Goal: Task Accomplishment & Management: Manage account settings

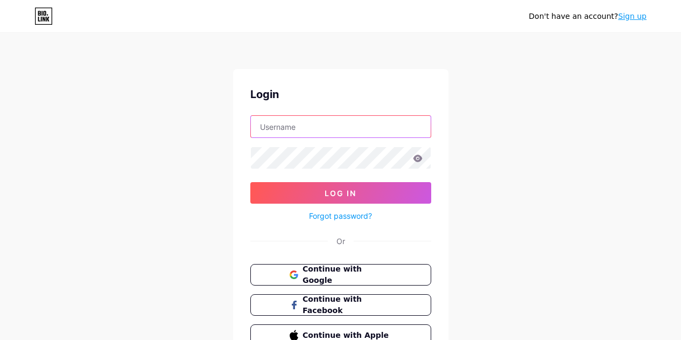
click at [329, 126] on input "text" at bounding box center [341, 127] width 180 height 22
type input "[EMAIL_ADDRESS][DOMAIN_NAME]"
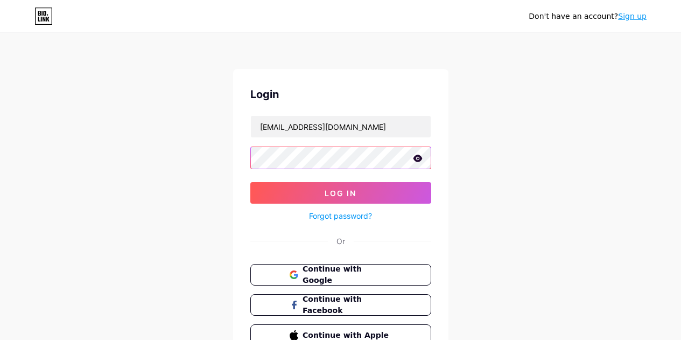
click at [250, 182] on button "Log In" at bounding box center [340, 193] width 181 height 22
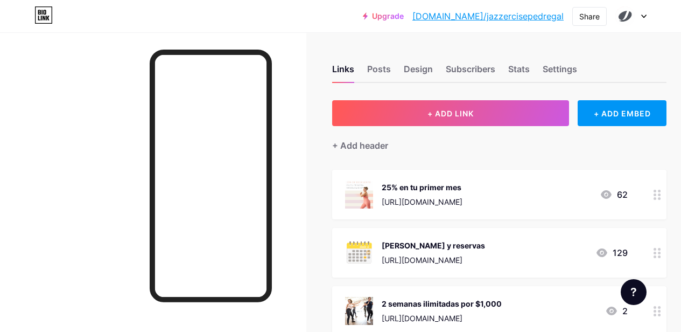
click at [656, 196] on div at bounding box center [658, 195] width 18 height 50
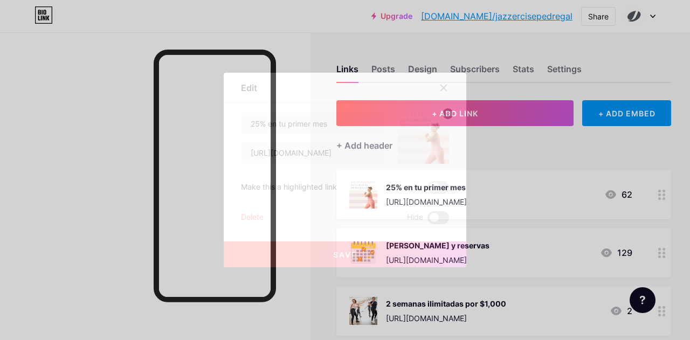
click at [427, 217] on span at bounding box center [438, 217] width 22 height 13
click at [427, 220] on input "checkbox" at bounding box center [427, 220] width 0 height 0
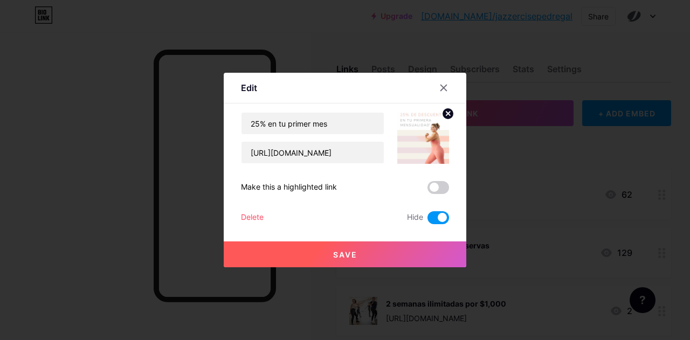
click at [336, 255] on span "Save" at bounding box center [345, 254] width 24 height 9
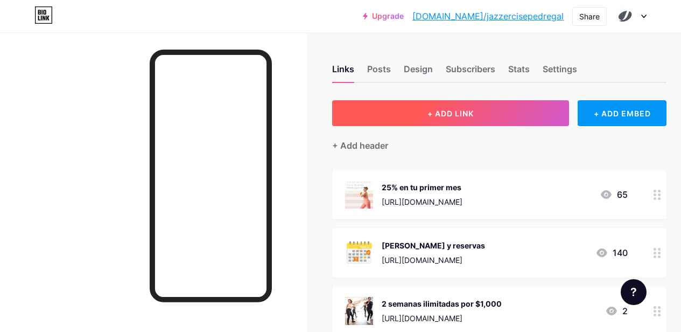
click at [516, 112] on button "+ ADD LINK" at bounding box center [450, 113] width 237 height 26
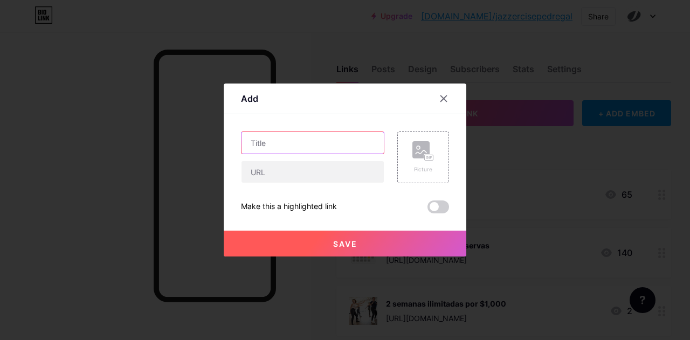
click at [321, 147] on input "text" at bounding box center [312, 143] width 142 height 22
type input "2 meses"
click at [443, 98] on icon at bounding box center [444, 99] width 6 height 6
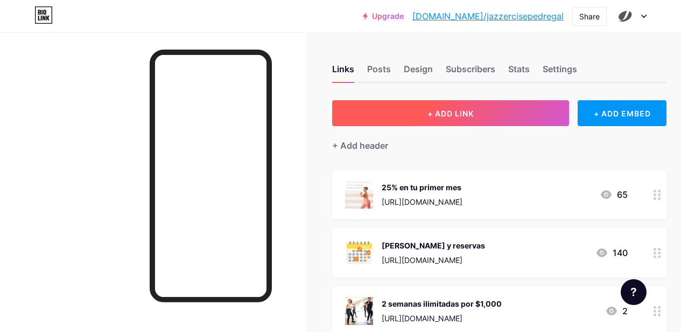
click at [492, 112] on button "+ ADD LINK" at bounding box center [450, 113] width 237 height 26
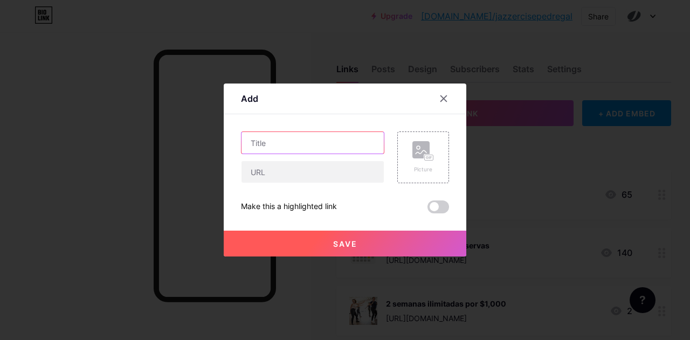
click at [298, 141] on input "text" at bounding box center [312, 143] width 142 height 22
type input "2 meses por $2,999"
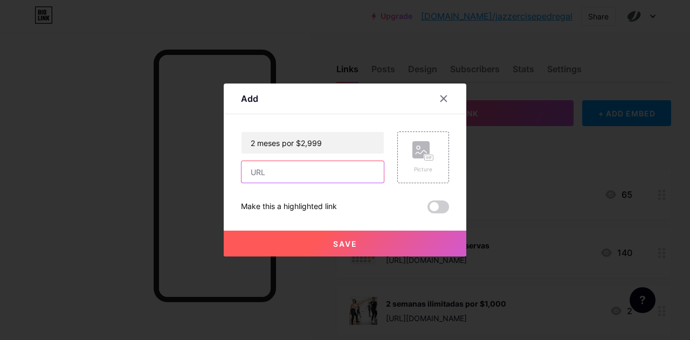
click at [318, 180] on input "text" at bounding box center [312, 172] width 142 height 22
paste input "[URL][DOMAIN_NAME]"
type input "[URL][DOMAIN_NAME]"
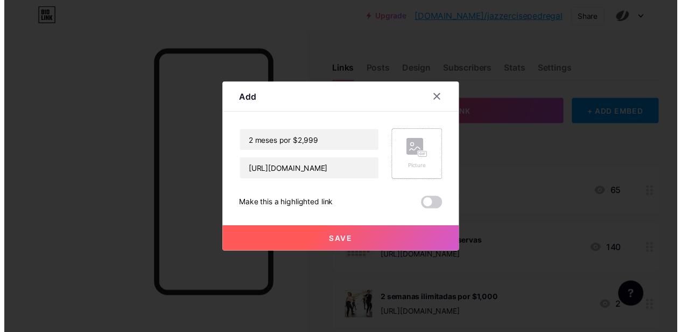
scroll to position [0, 0]
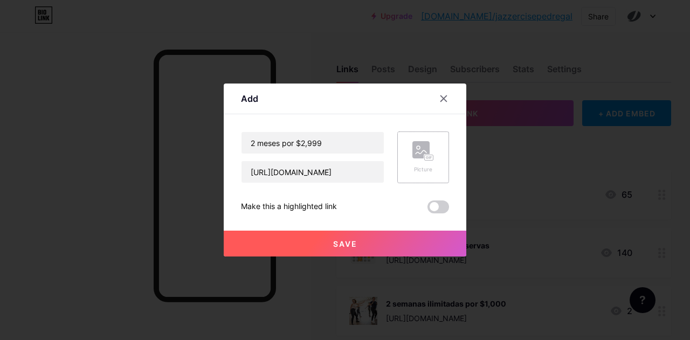
click at [434, 163] on div "Picture" at bounding box center [423, 157] width 52 height 52
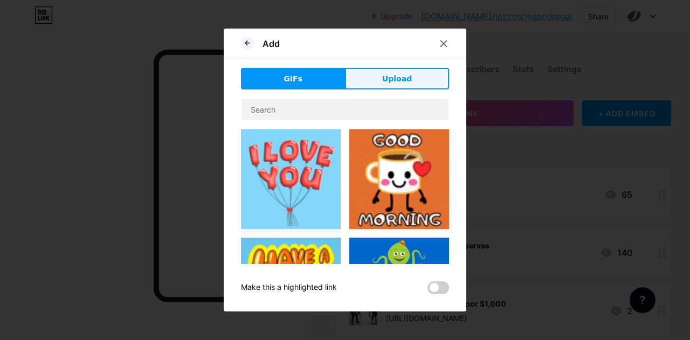
click at [399, 79] on span "Upload" at bounding box center [397, 78] width 30 height 11
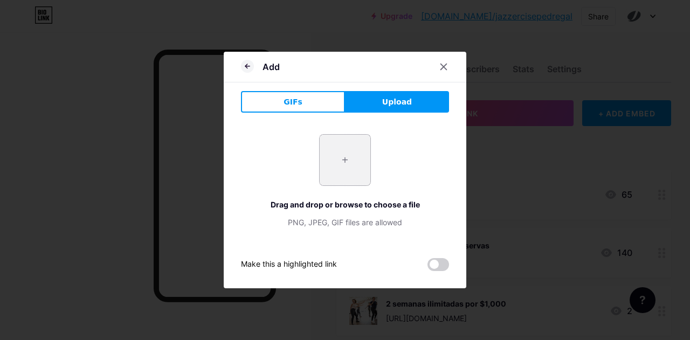
click at [336, 164] on input "file" at bounding box center [344, 160] width 51 height 51
type input "C:\fakepath\2025_FallSale_ReferralPush_Static_1080x1350_09.04-01 (1).jpg"
click at [435, 265] on span at bounding box center [438, 264] width 22 height 13
click at [427, 267] on input "checkbox" at bounding box center [427, 267] width 0 height 0
click at [409, 108] on button "Upload" at bounding box center [397, 102] width 104 height 22
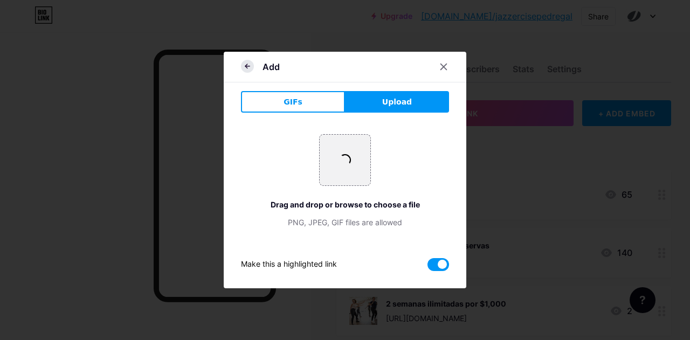
click at [248, 66] on icon at bounding box center [247, 66] width 4 height 0
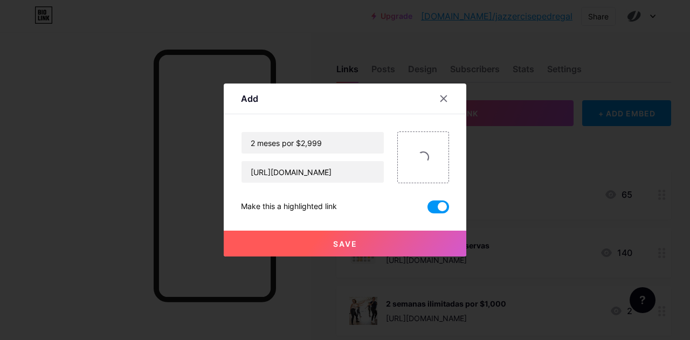
click at [330, 243] on button "Save" at bounding box center [345, 244] width 242 height 26
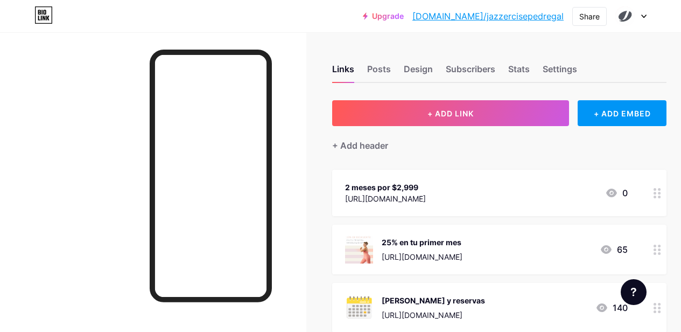
click at [657, 196] on circle at bounding box center [655, 197] width 3 height 3
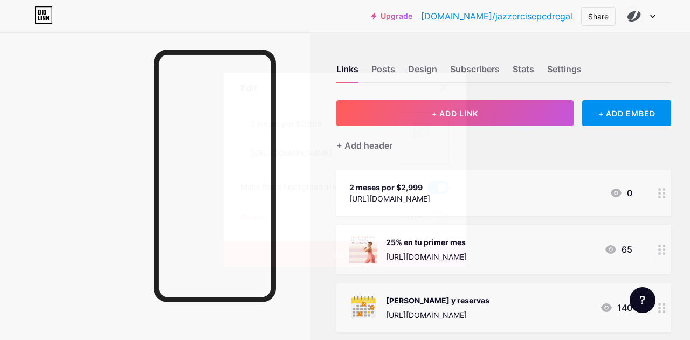
click at [438, 83] on div at bounding box center [443, 87] width 19 height 19
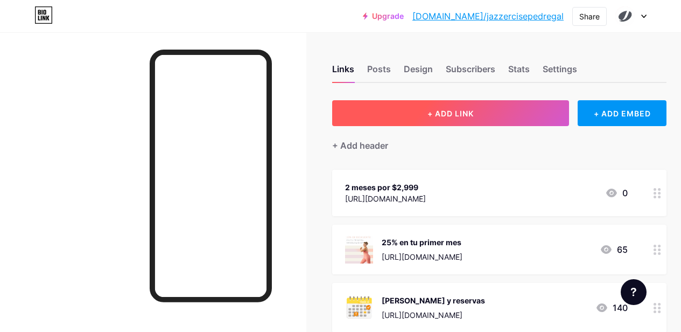
click at [493, 113] on button "+ ADD LINK" at bounding box center [450, 113] width 237 height 26
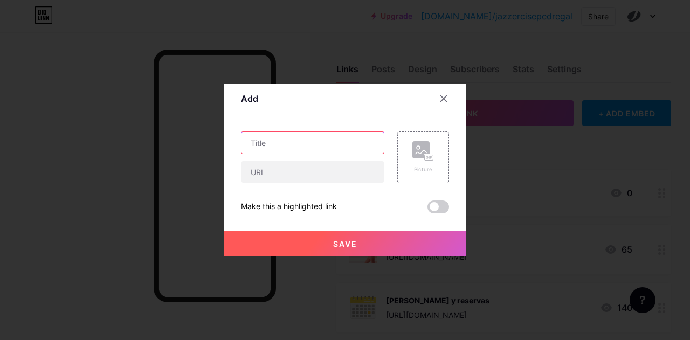
click at [274, 136] on input "text" at bounding box center [312, 143] width 142 height 22
type input "Clase muestra"
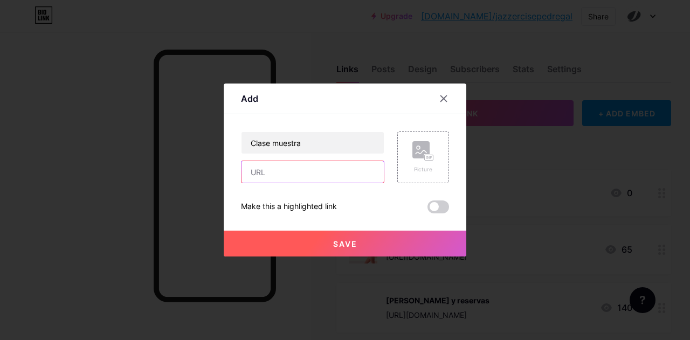
click at [328, 172] on input "text" at bounding box center [312, 172] width 142 height 22
paste input "https://jazzercisepedregal.fitcolatam.com/buy/523960?currency=MXN"
type input "https://jazzercisepedregal.fitcolatam.com/buy/523960?currency=MXN"
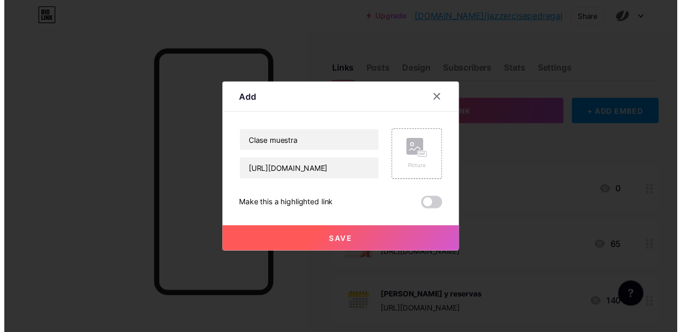
scroll to position [0, 0]
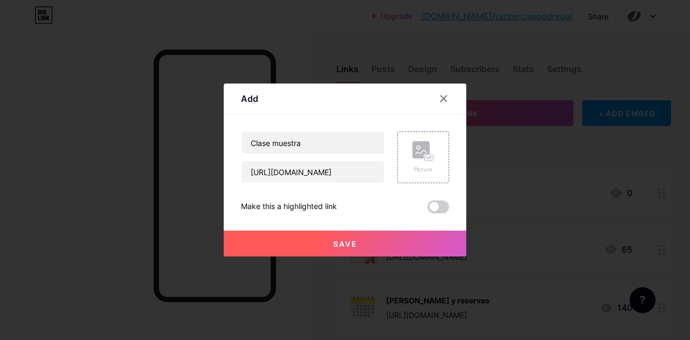
click at [367, 250] on button "Save" at bounding box center [345, 244] width 242 height 26
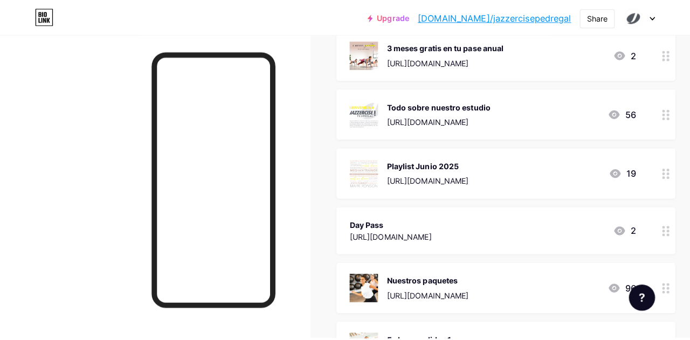
scroll to position [427, 0]
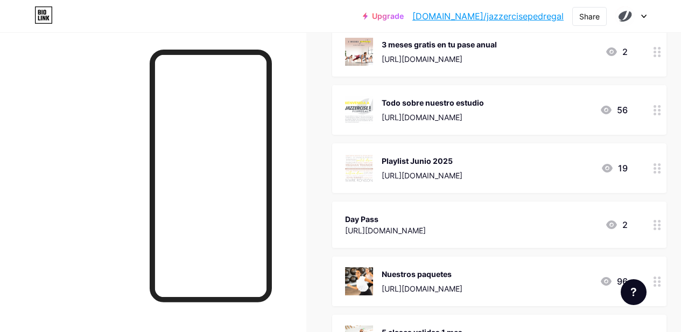
click at [657, 171] on circle at bounding box center [655, 172] width 3 height 3
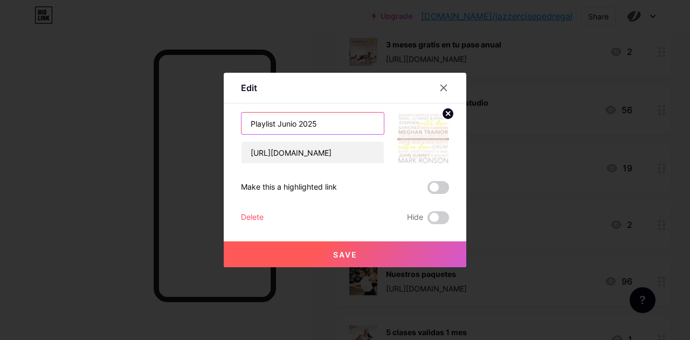
click at [342, 121] on input "Playlist [DATE]" at bounding box center [312, 124] width 142 height 22
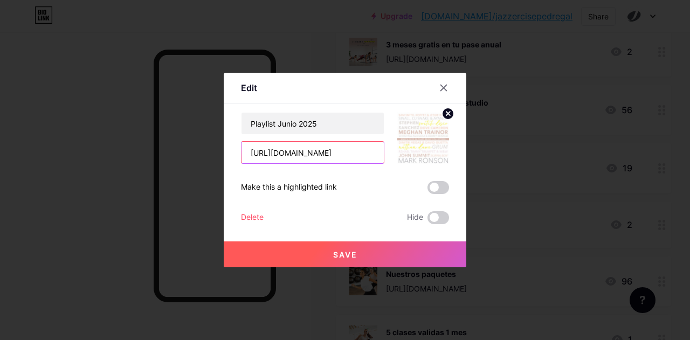
click at [340, 159] on input "[URL][DOMAIN_NAME]" at bounding box center [312, 153] width 142 height 22
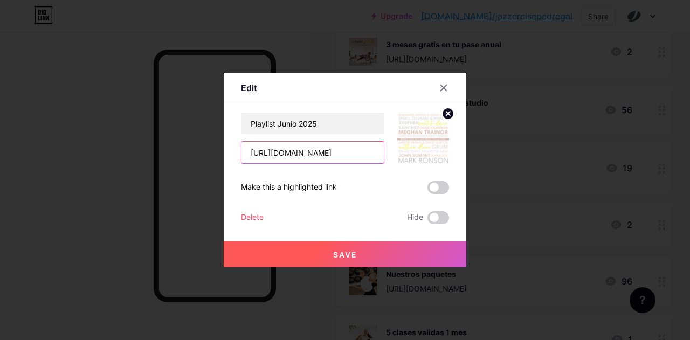
paste input "7bDCgJZ33pydzHJBcBnOCZ?si=c775274e7413449b"
type input "https://open.spotify.com/playlist/7bDCgJZ33pydzHJBcBnOCZ?si=c775274e7413449b"
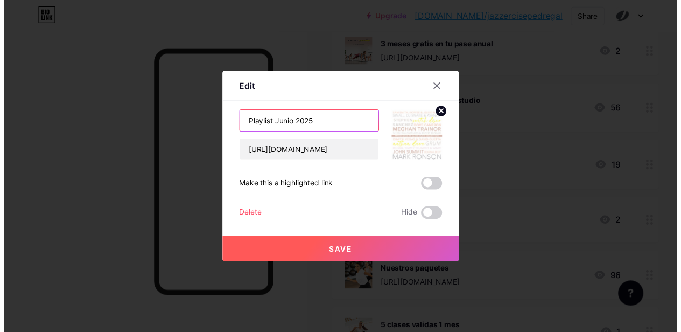
scroll to position [0, 0]
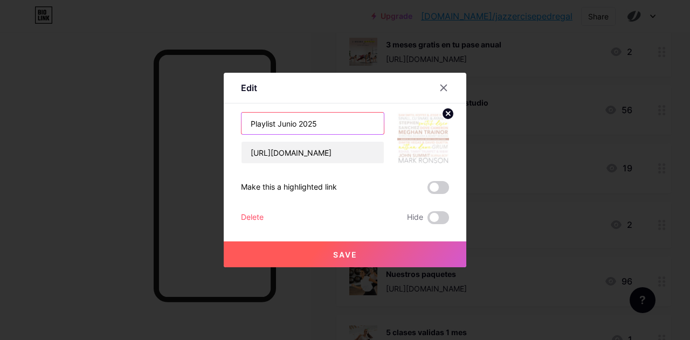
click at [298, 123] on input "Playlist [DATE]" at bounding box center [312, 124] width 142 height 22
type input "Playlist Agosto 2025"
click at [447, 112] on icon at bounding box center [448, 114] width 4 height 4
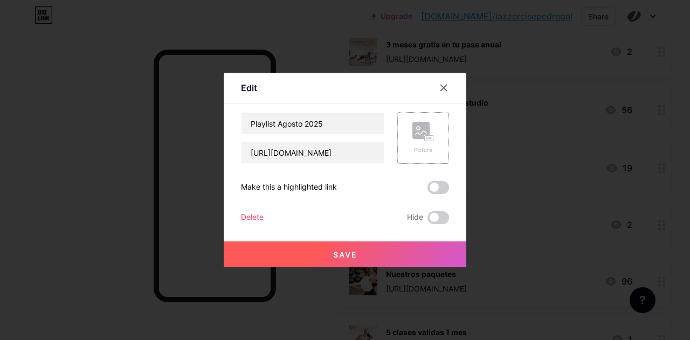
click at [373, 254] on button "Save" at bounding box center [345, 254] width 242 height 26
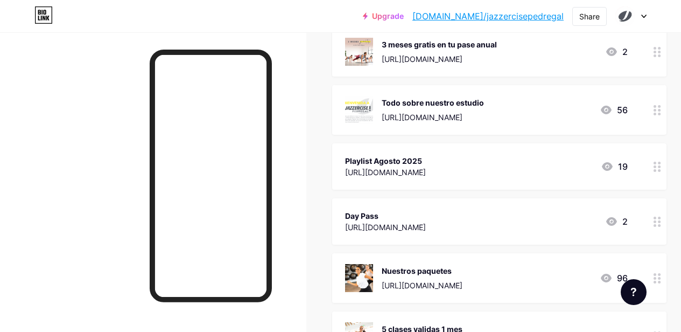
click at [594, 278] on div "Nuestros paquetes https://jazzercisepedregal.fitcolatam.com/plans 96" at bounding box center [486, 278] width 283 height 28
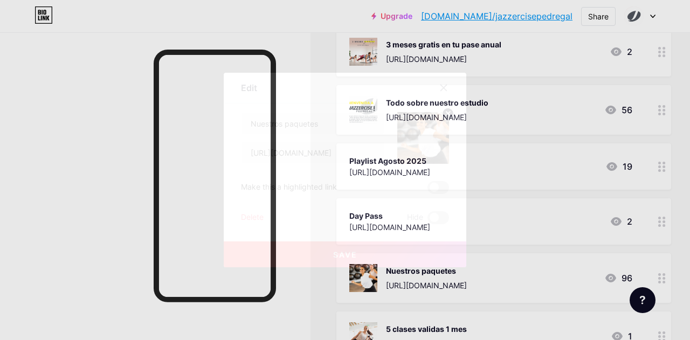
click at [450, 115] on circle at bounding box center [448, 114] width 12 height 12
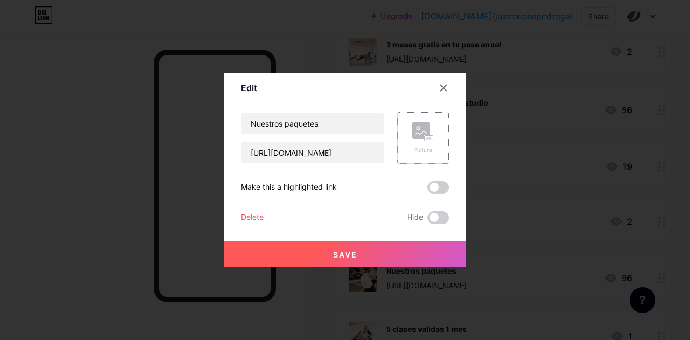
click at [393, 246] on button "Save" at bounding box center [345, 254] width 242 height 26
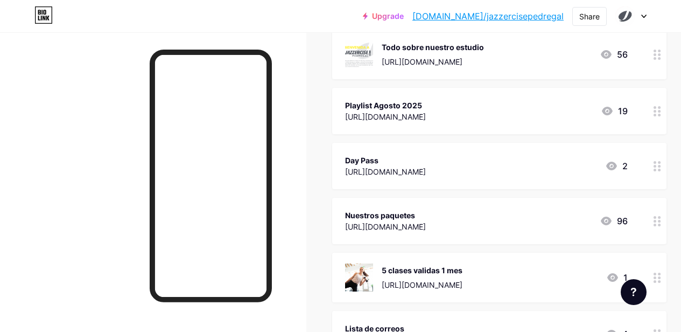
scroll to position [483, 0]
